Goal: Information Seeking & Learning: Learn about a topic

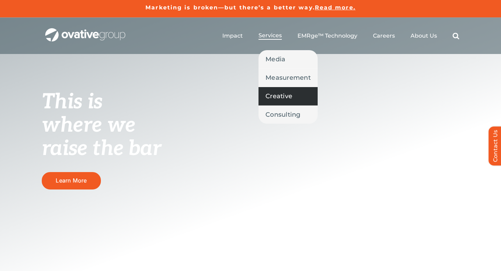
click at [283, 95] on span "Creative" at bounding box center [278, 96] width 27 height 10
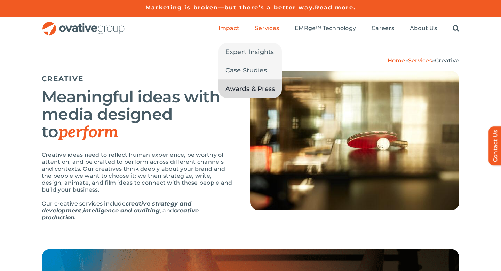
click at [238, 87] on span "Awards & Press" at bounding box center [250, 89] width 50 height 10
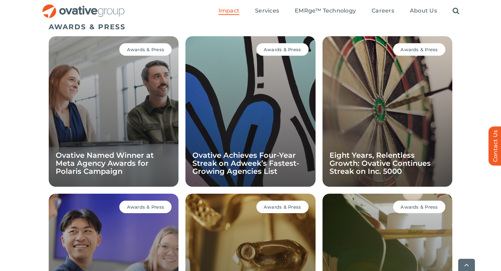
scroll to position [493, 0]
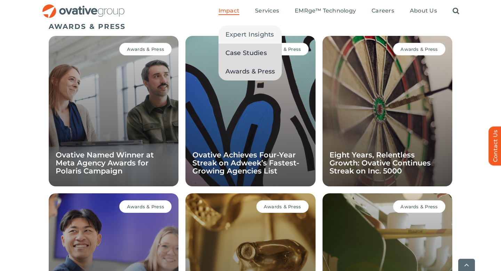
click at [232, 53] on span "Case Studies" at bounding box center [245, 53] width 41 height 10
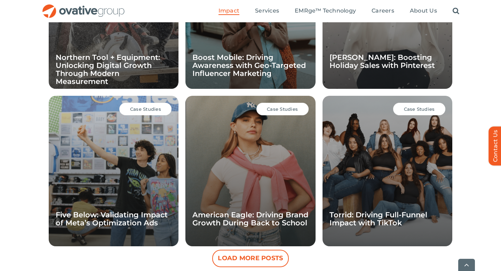
scroll to position [605, 0]
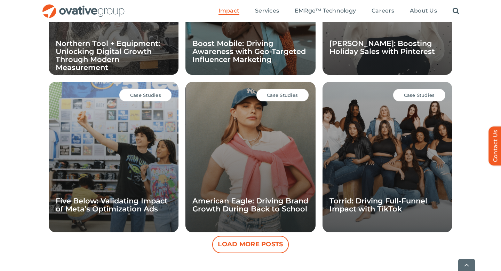
click at [277, 156] on div "Case Studies American Eagle: Driving Brand Growth During Back to School" at bounding box center [250, 157] width 130 height 150
click at [290, 94] on span "Case Studies" at bounding box center [282, 95] width 31 height 6
click at [259, 203] on link "American Eagle: Driving Brand Growth During Back to School" at bounding box center [250, 204] width 116 height 17
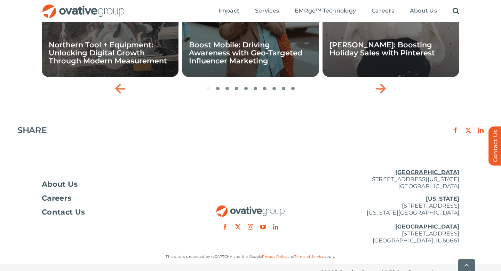
scroll to position [1115, 0]
